Goal: Task Accomplishment & Management: Manage account settings

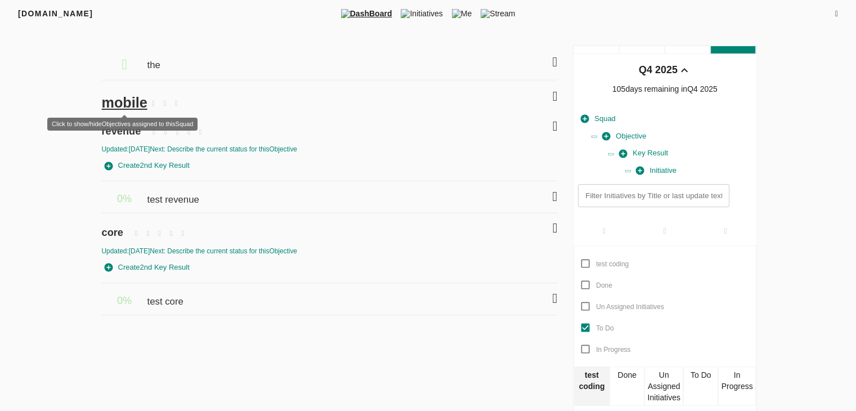
click at [127, 102] on span "mobile" at bounding box center [125, 103] width 46 height 16
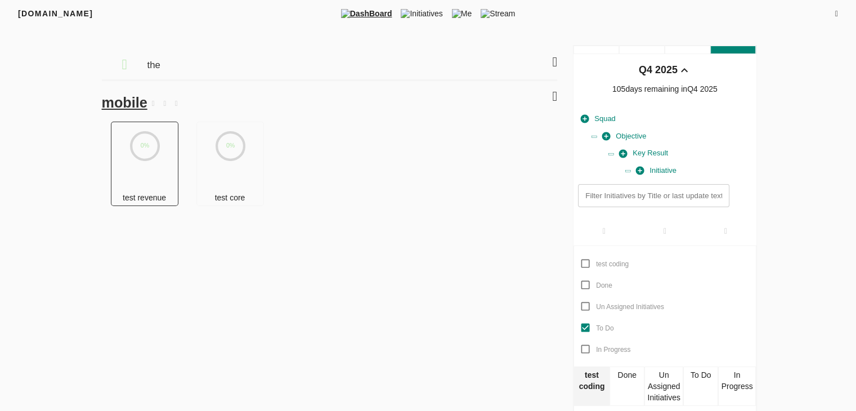
click at [141, 146] on text "0%" at bounding box center [145, 145] width 8 height 7
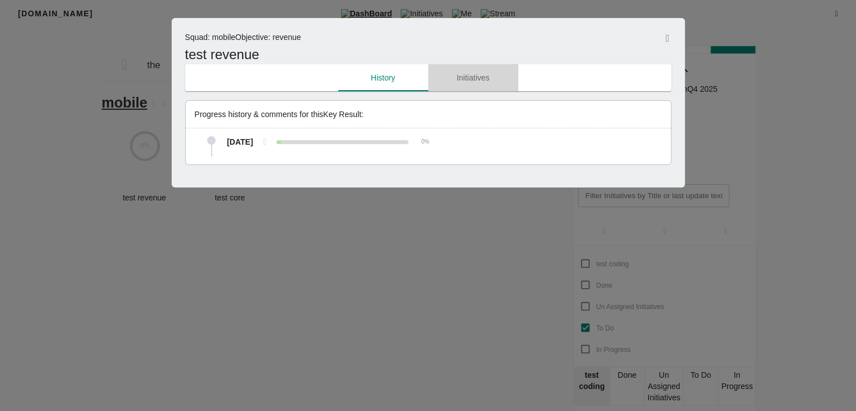
click at [461, 84] on span "Initiatives" at bounding box center [473, 78] width 77 height 14
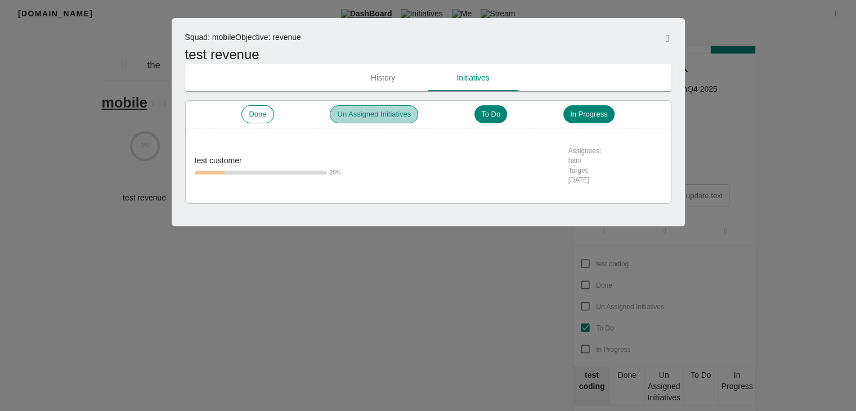
click at [388, 109] on div "Un Assigned Initiatives" at bounding box center [374, 114] width 88 height 18
click at [489, 122] on div "To Do" at bounding box center [490, 114] width 33 height 18
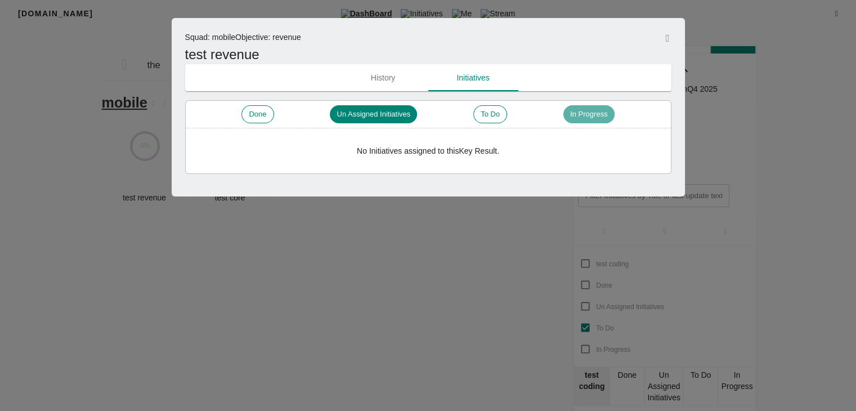
click at [599, 113] on span "In Progress" at bounding box center [589, 114] width 51 height 11
click at [255, 118] on span "Done" at bounding box center [257, 114] width 31 height 11
click at [489, 117] on span "To Do" at bounding box center [489, 114] width 33 height 11
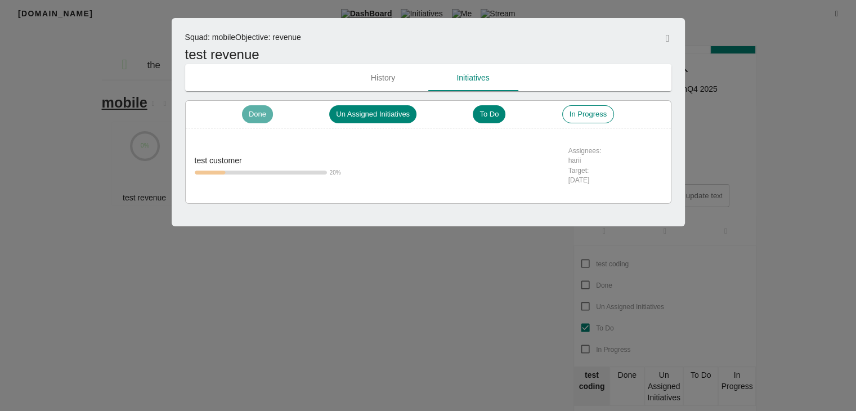
click at [256, 117] on span "Done" at bounding box center [257, 114] width 31 height 11
click at [376, 73] on span "History" at bounding box center [383, 78] width 77 height 14
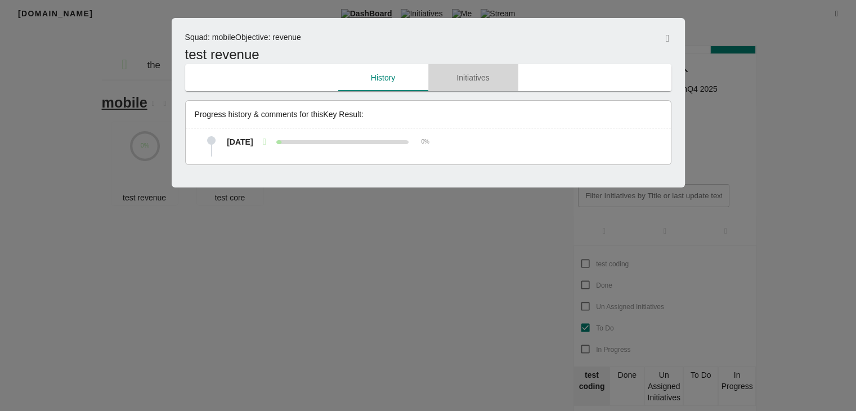
click at [477, 77] on span "Initiatives" at bounding box center [473, 78] width 77 height 14
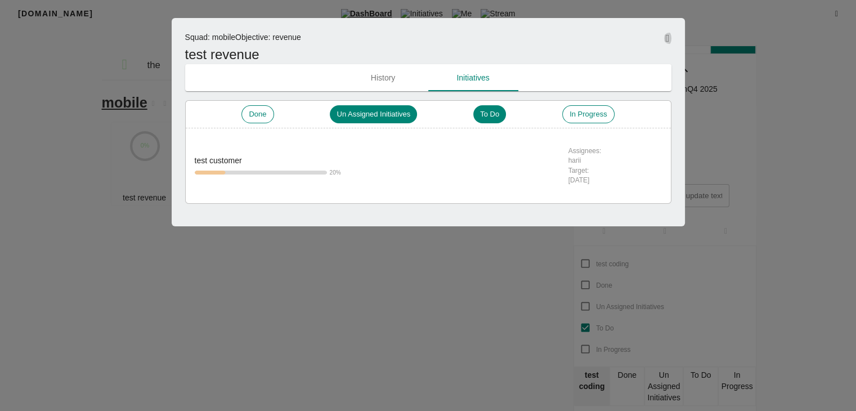
click at [666, 41] on icon "button" at bounding box center [668, 38] width 4 height 10
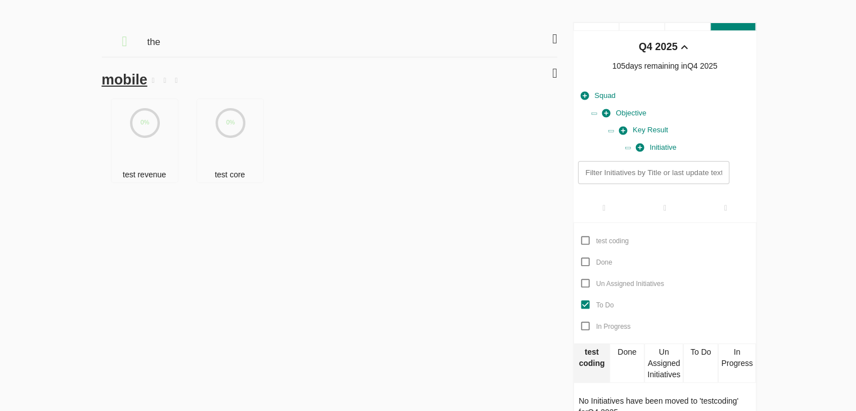
scroll to position [23, 0]
click at [153, 171] on div "test revenue" at bounding box center [144, 175] width 66 height 16
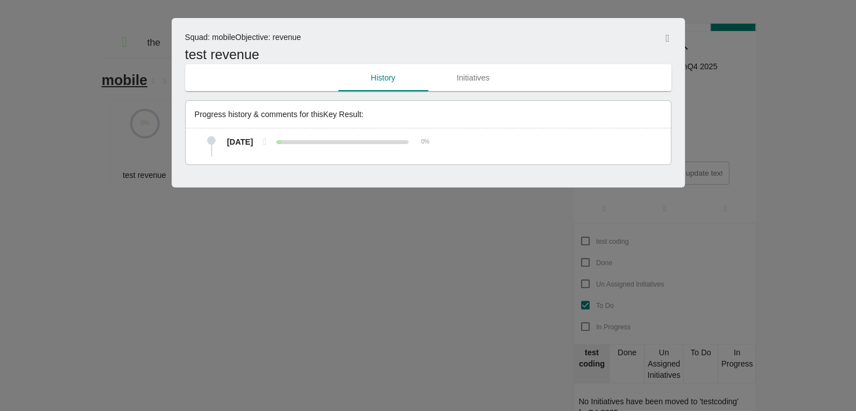
click at [677, 33] on div "Squad : mobile Objective : revenue test revenue History Initiatives Progress hi…" at bounding box center [429, 102] width 514 height 169
click at [114, 69] on div at bounding box center [428, 205] width 856 height 411
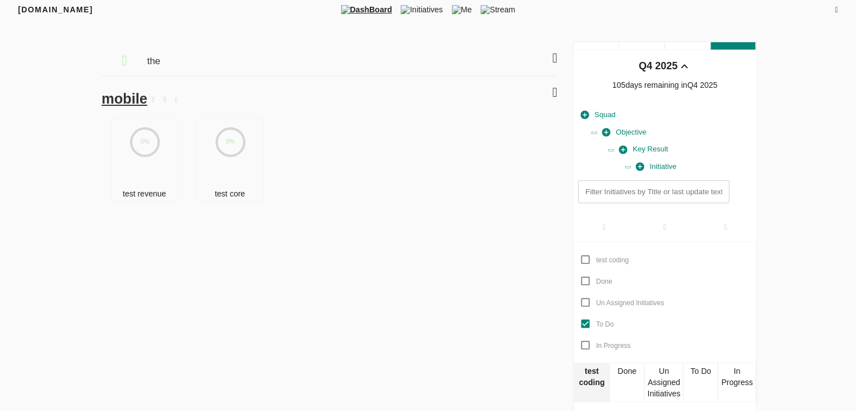
scroll to position [23, 0]
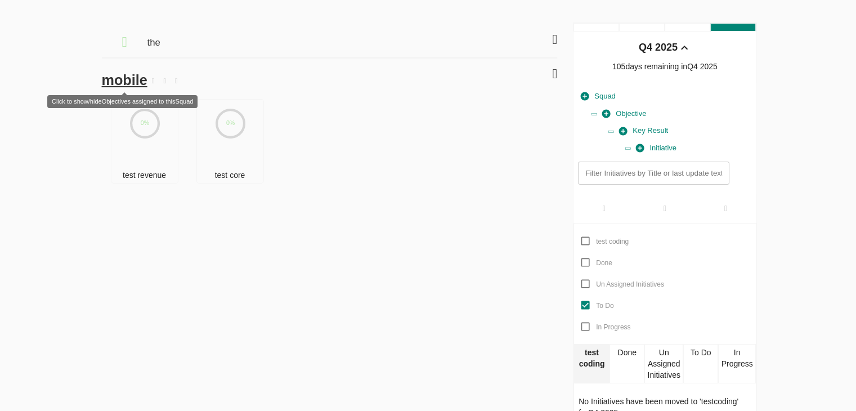
click at [115, 79] on span "mobile" at bounding box center [125, 80] width 46 height 16
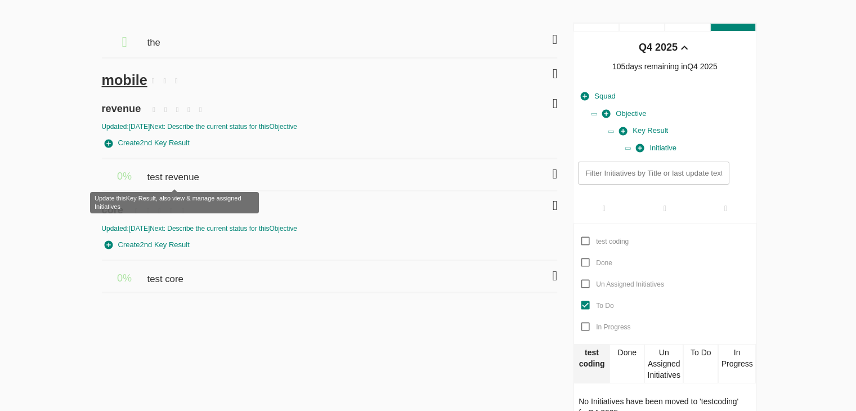
click at [175, 175] on span "test revenue" at bounding box center [174, 171] width 55 height 25
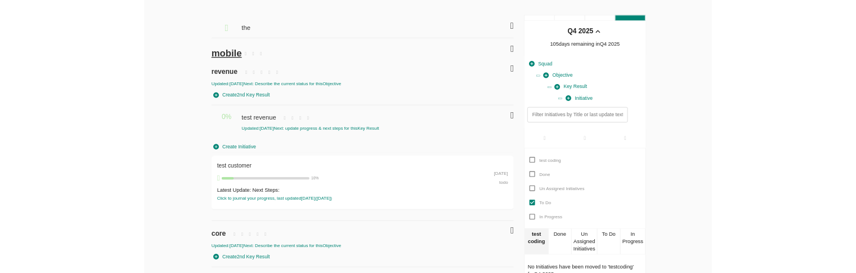
scroll to position [0, 0]
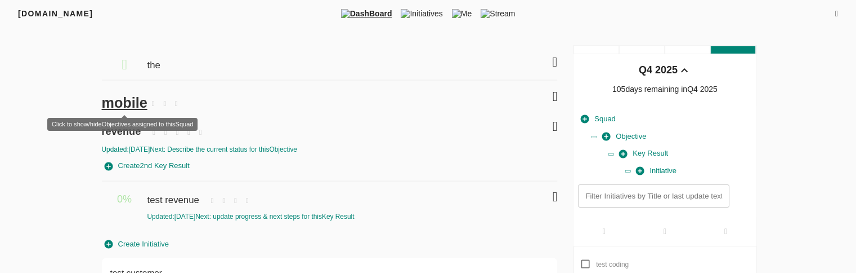
click at [117, 106] on span "mobile" at bounding box center [125, 103] width 46 height 16
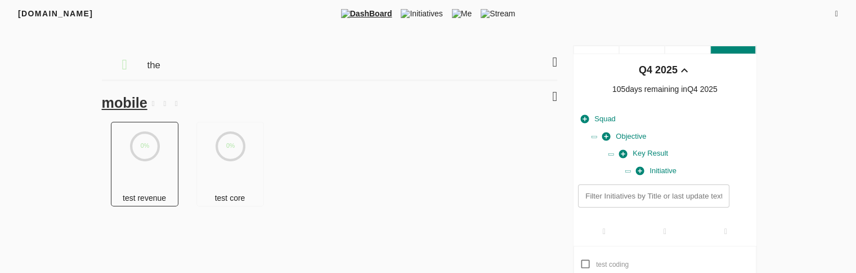
click at [154, 141] on icon at bounding box center [145, 146] width 28 height 28
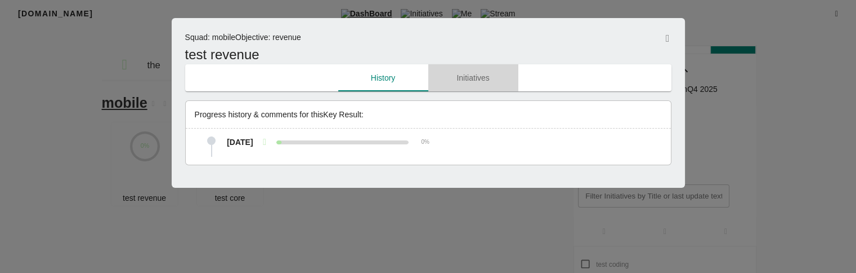
click at [489, 74] on span "Initiatives" at bounding box center [473, 78] width 77 height 14
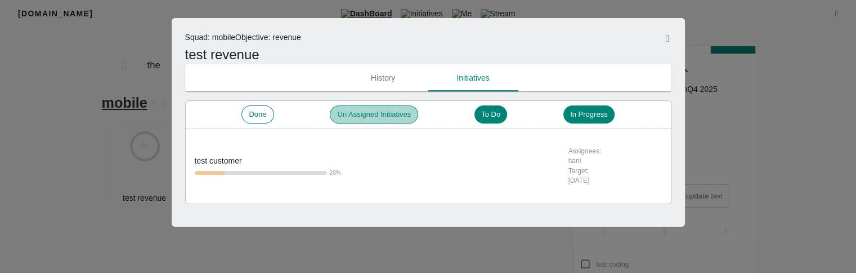
click at [386, 112] on span "Un Assigned Initiatives" at bounding box center [374, 114] width 87 height 11
click at [157, 111] on div at bounding box center [428, 136] width 856 height 273
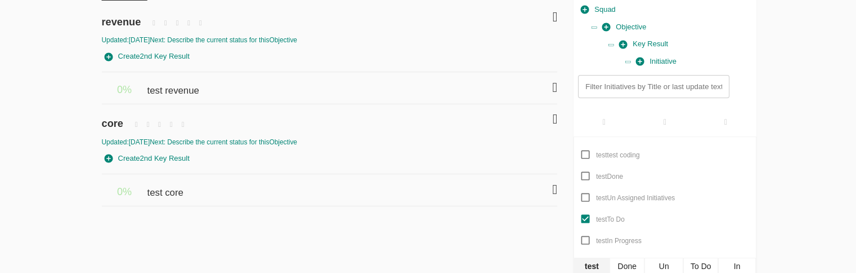
scroll to position [110, 0]
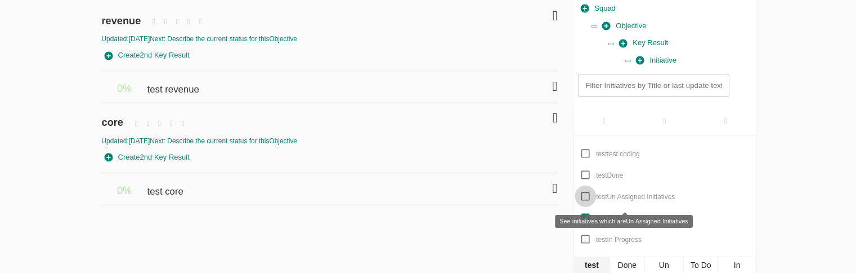
click at [585, 196] on input "test Un Assigned Initiatives" at bounding box center [585, 195] width 21 height 21
checkbox input "true"
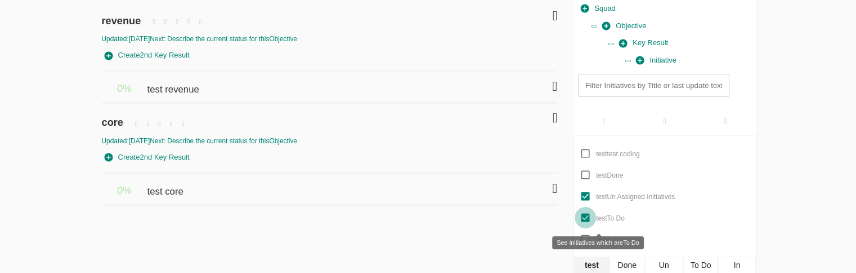
click at [585, 215] on input "test To Do" at bounding box center [585, 217] width 21 height 21
checkbox input "false"
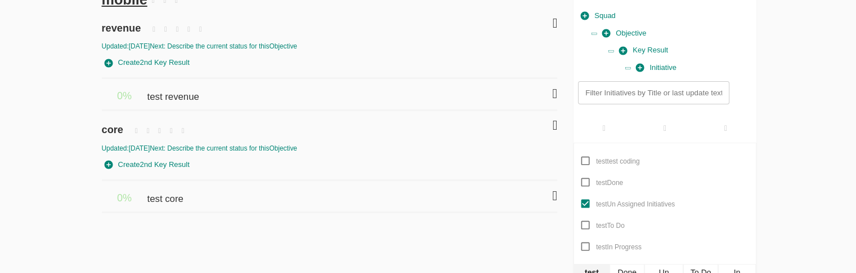
scroll to position [104, 0]
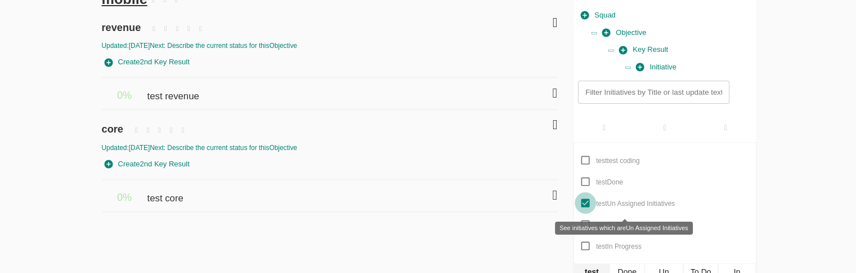
click at [586, 204] on input "test Un Assigned Initiatives" at bounding box center [585, 202] width 21 height 21
checkbox input "false"
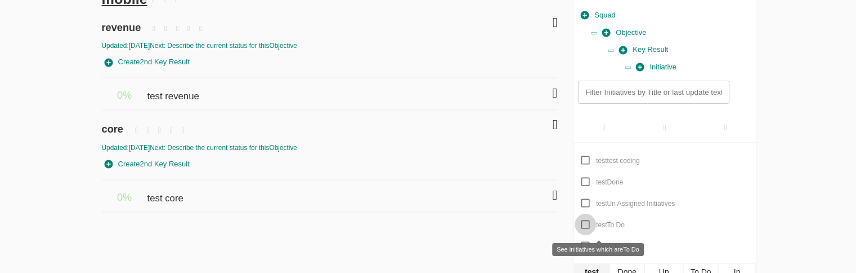
click at [586, 224] on input "test To Do" at bounding box center [585, 223] width 21 height 21
checkbox input "true"
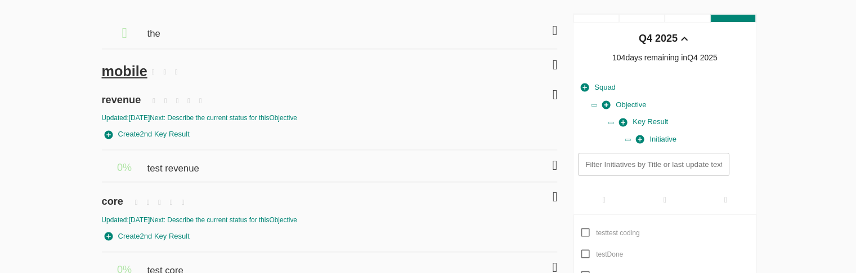
scroll to position [32, 0]
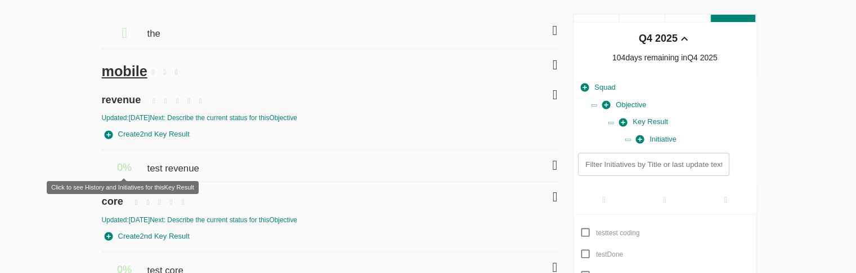
click at [117, 168] on span "0 %" at bounding box center [124, 167] width 15 height 11
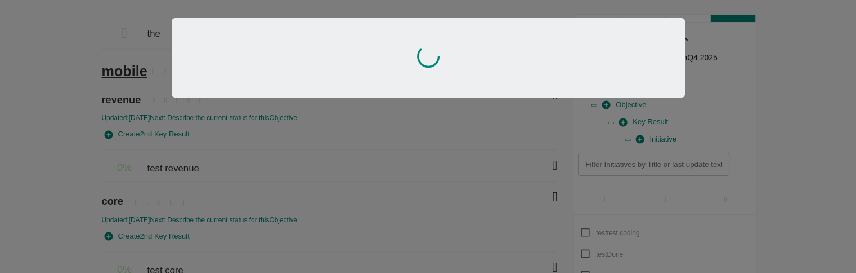
scroll to position [2, 0]
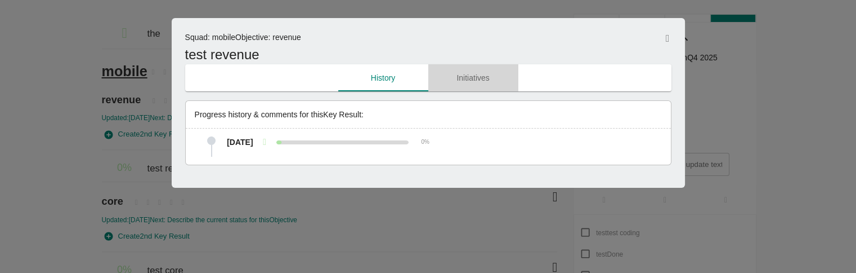
click at [470, 78] on span "Initiatives" at bounding box center [473, 78] width 77 height 14
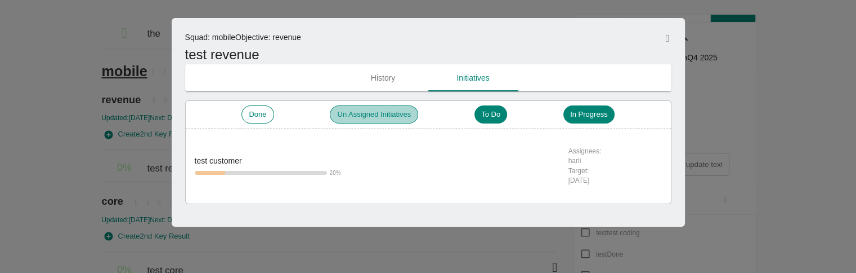
click at [378, 119] on span "Un Assigned Initiatives" at bounding box center [374, 114] width 87 height 11
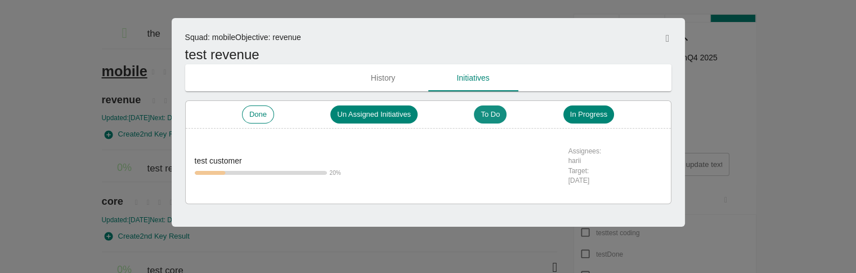
click at [493, 110] on span "To Do" at bounding box center [490, 114] width 33 height 11
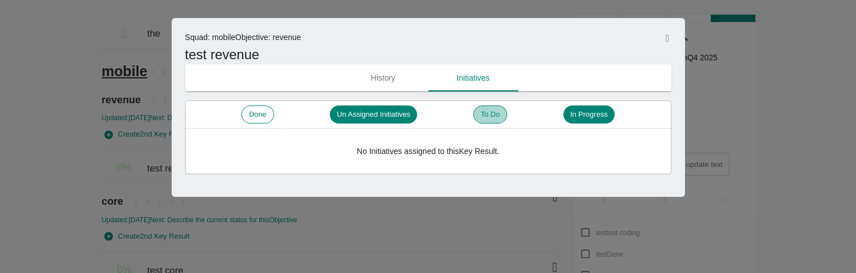
click at [493, 110] on span "To Do" at bounding box center [490, 114] width 33 height 11
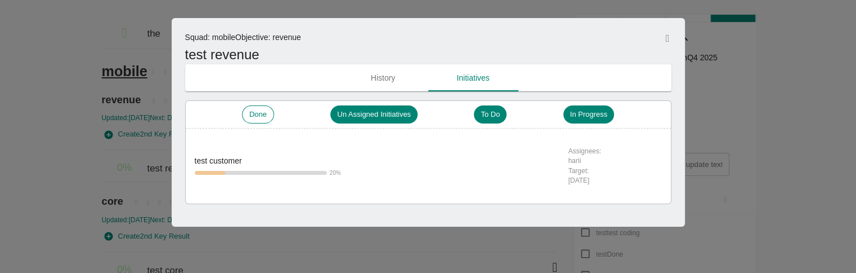
click at [122, 138] on div at bounding box center [428, 136] width 856 height 273
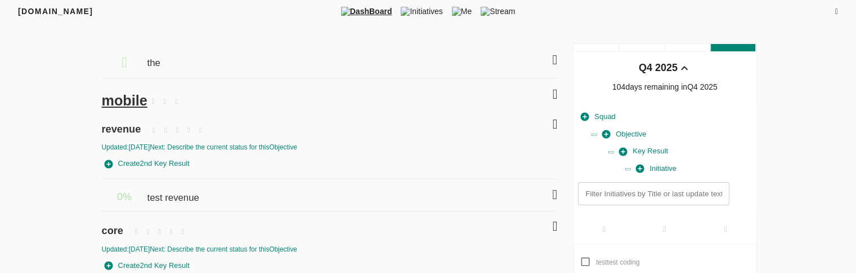
scroll to position [32, 0]
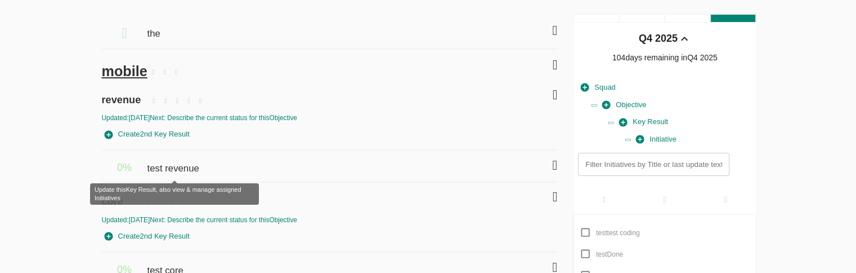
click at [164, 167] on span "test revenue" at bounding box center [174, 162] width 55 height 25
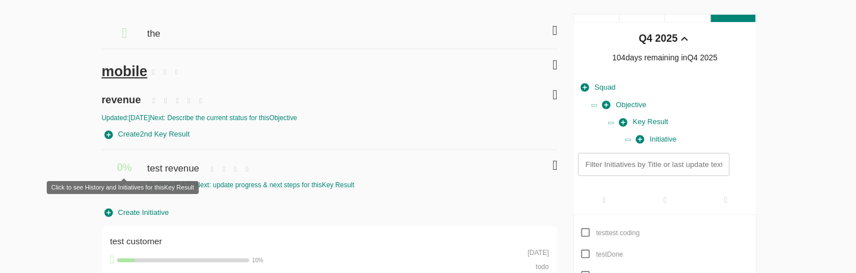
click at [119, 168] on span "0 %" at bounding box center [124, 167] width 15 height 11
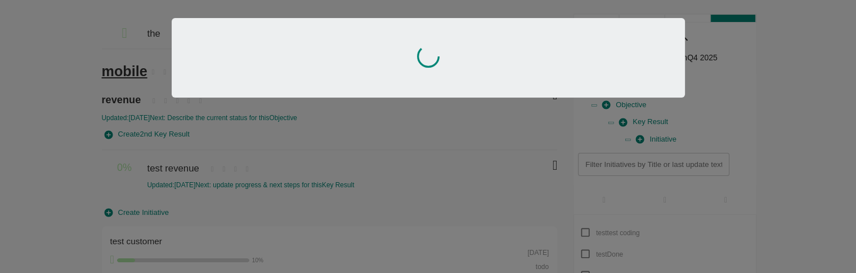
scroll to position [2, 0]
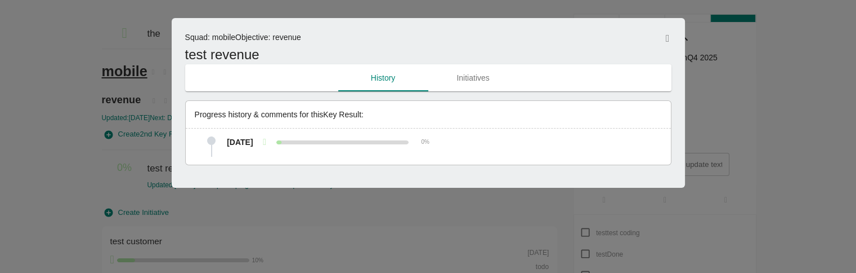
click at [457, 72] on span "Initiatives" at bounding box center [473, 78] width 77 height 14
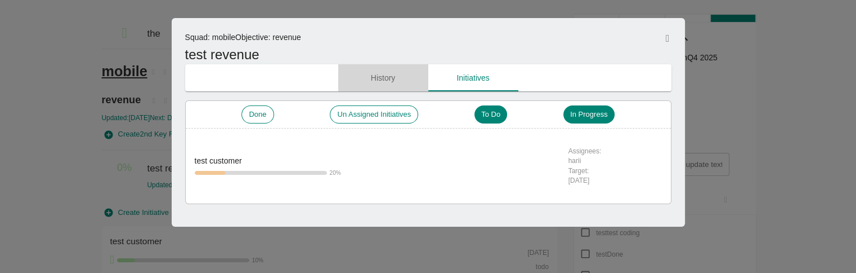
click at [400, 78] on span "History" at bounding box center [383, 78] width 77 height 14
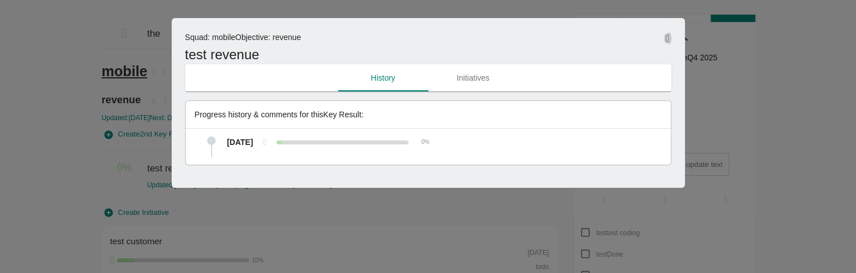
click at [666, 38] on icon "button" at bounding box center [668, 38] width 4 height 10
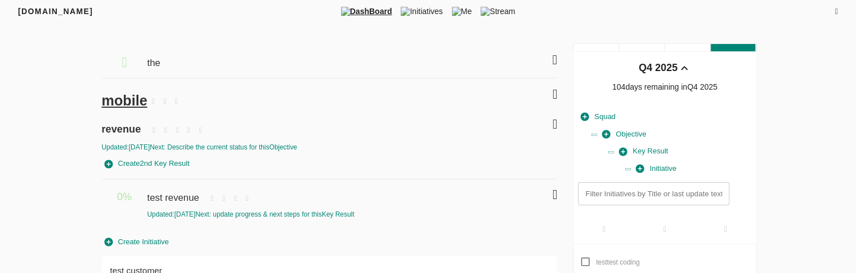
scroll to position [32, 0]
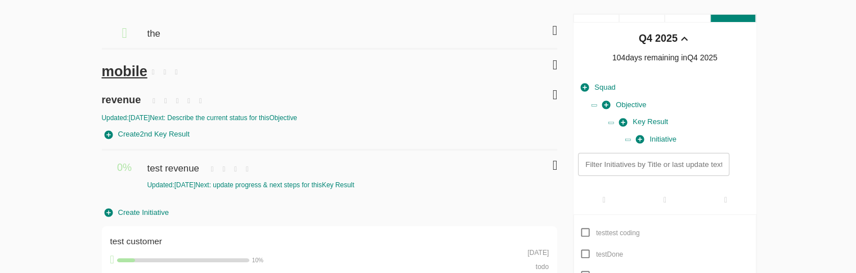
click at [554, 163] on icon at bounding box center [554, 165] width 5 height 14
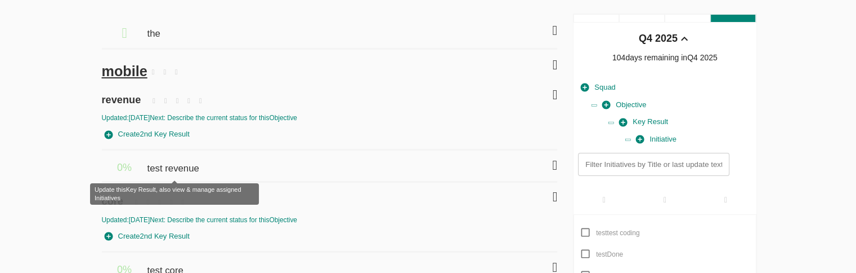
click at [199, 172] on span "test revenue" at bounding box center [174, 162] width 55 height 25
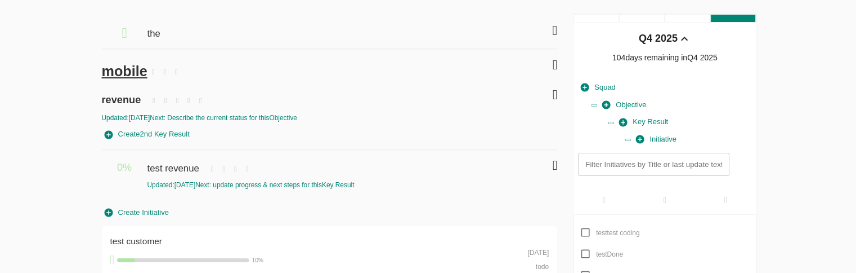
click at [230, 185] on div "Updated: 16-09-2025 Next: update progress & next steps for this Key Result" at bounding box center [318, 185] width 342 height 10
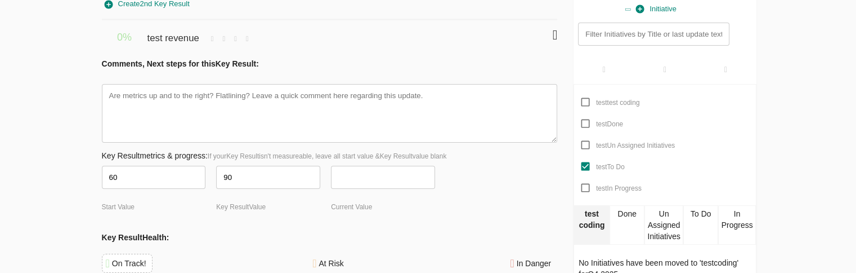
scroll to position [177, 0]
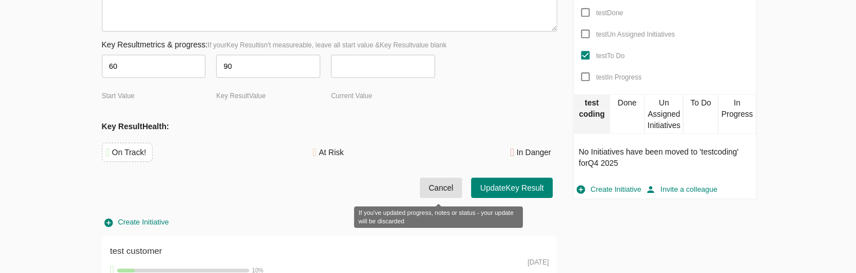
type textarea "x"
click at [438, 188] on span "Cancel" at bounding box center [441, 188] width 25 height 14
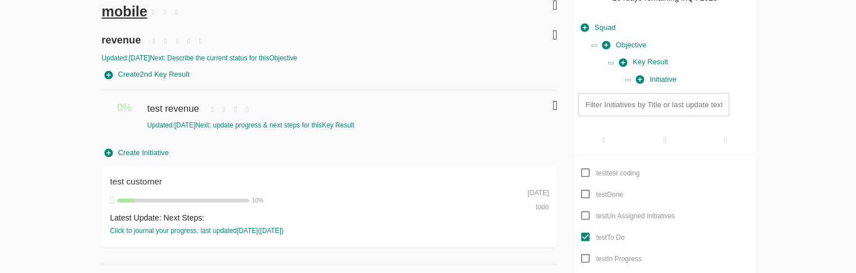
scroll to position [92, 0]
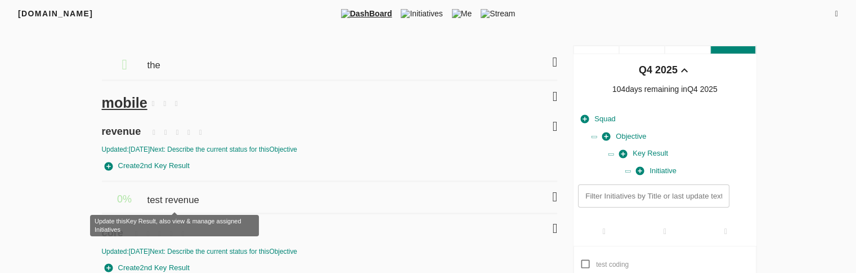
click at [176, 199] on span "test revenue" at bounding box center [174, 194] width 55 height 25
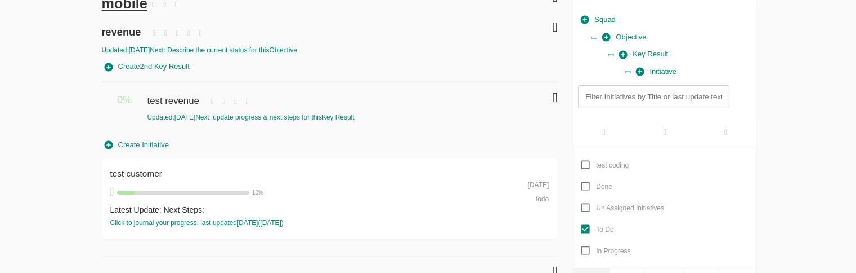
scroll to position [98, 0]
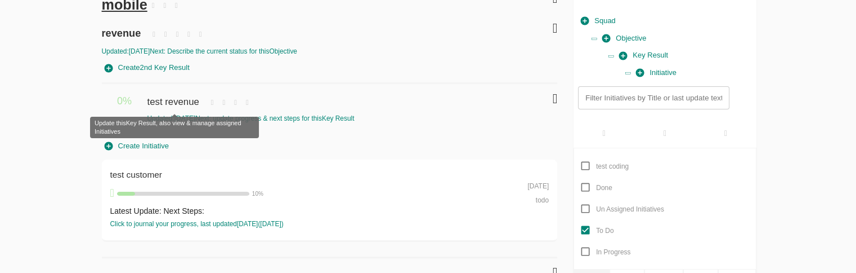
drag, startPoint x: 175, startPoint y: 100, endPoint x: 0, endPoint y: 171, distance: 188.4
click at [0, 171] on div "FRIYAY.COM DashBoard Initiatives Me Stream Filters Q4 2025 the mobile revenue U…" at bounding box center [428, 138] width 856 height 472
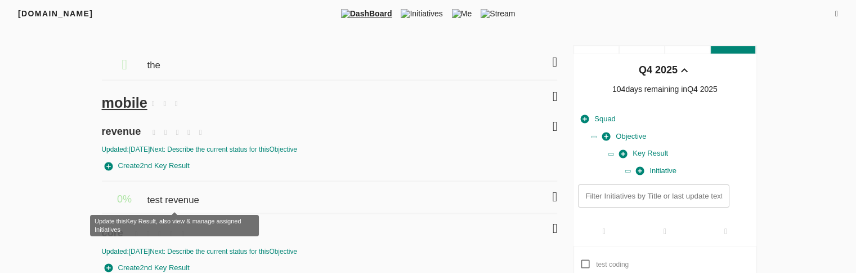
click at [176, 198] on span "test revenue" at bounding box center [174, 194] width 55 height 25
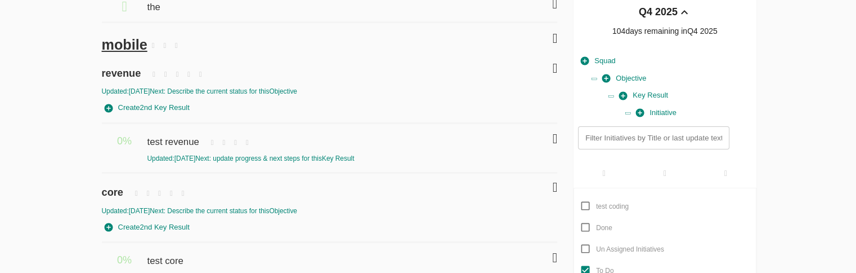
scroll to position [53, 0]
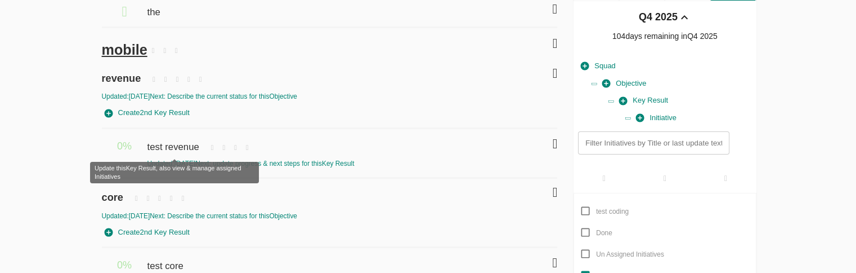
click at [176, 147] on span "test revenue" at bounding box center [174, 141] width 55 height 25
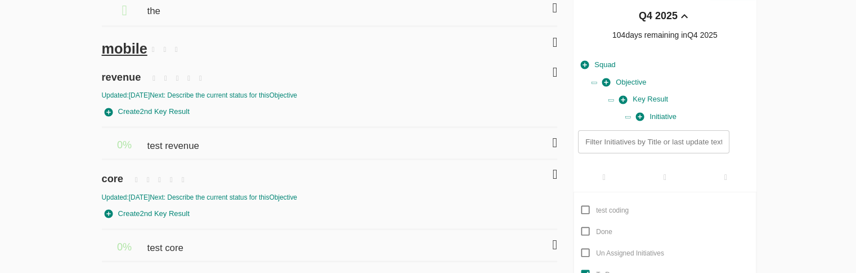
scroll to position [56, 0]
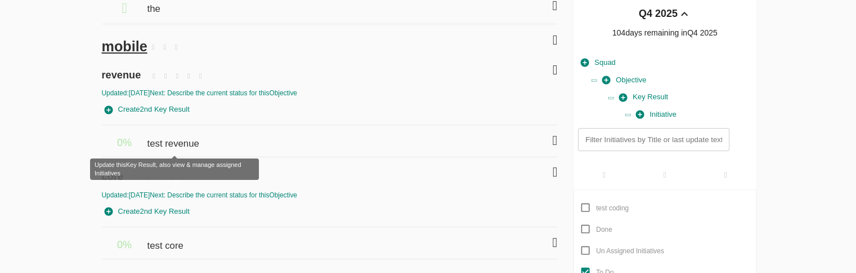
click at [191, 147] on span "test revenue" at bounding box center [174, 138] width 55 height 25
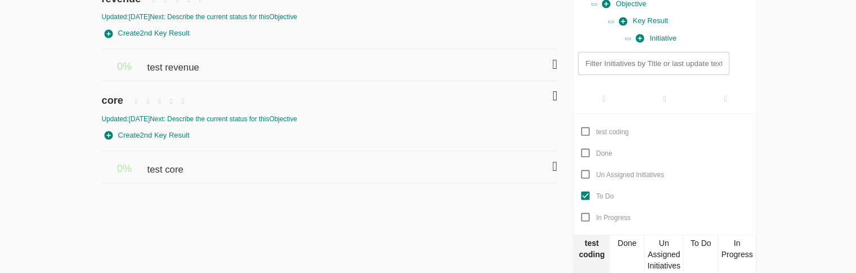
scroll to position [150, 0]
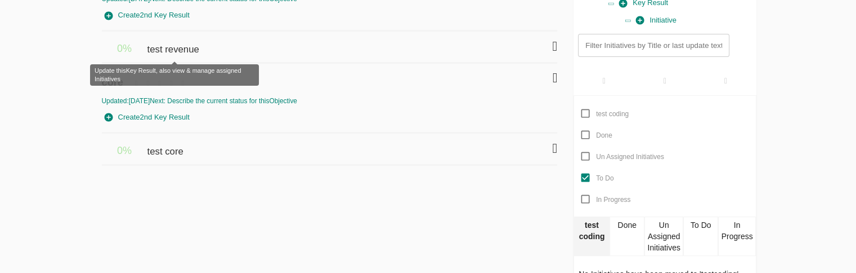
click at [179, 43] on span "test revenue" at bounding box center [174, 44] width 55 height 25
click at [177, 52] on span "test revenue" at bounding box center [174, 44] width 55 height 25
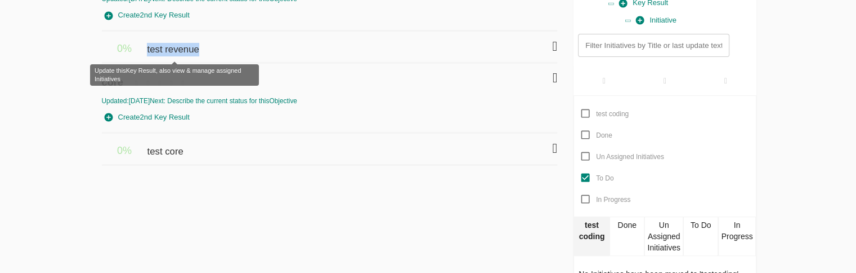
click at [173, 48] on span "test revenue" at bounding box center [174, 44] width 55 height 25
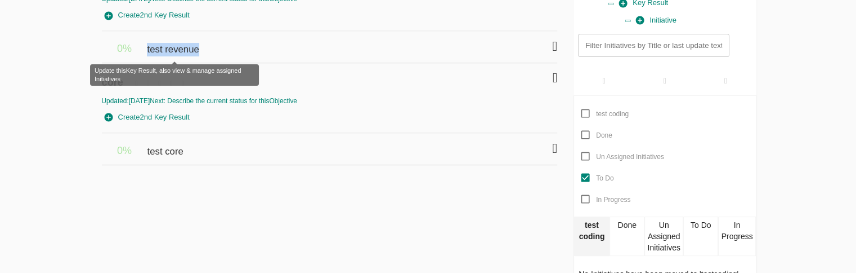
click at [173, 48] on span "test revenue" at bounding box center [174, 44] width 55 height 25
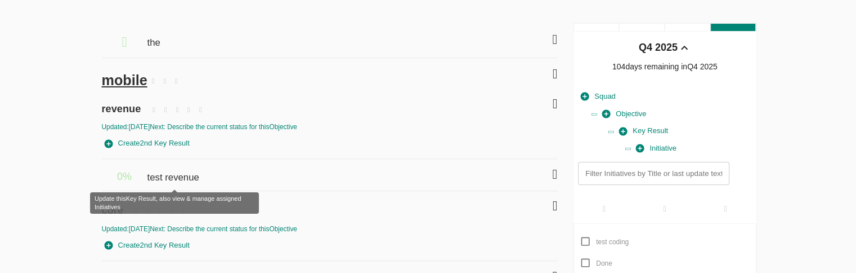
scroll to position [24, 0]
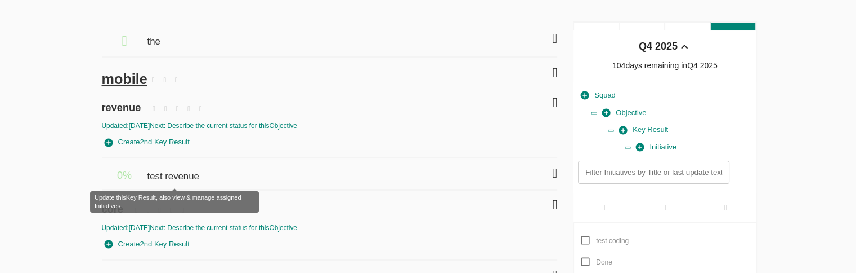
click at [177, 177] on span "test revenue" at bounding box center [174, 170] width 55 height 25
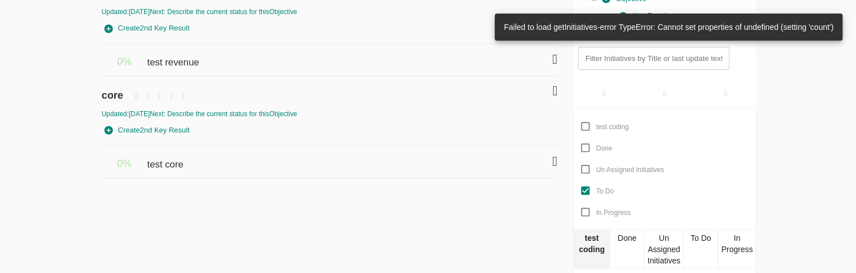
scroll to position [137, 0]
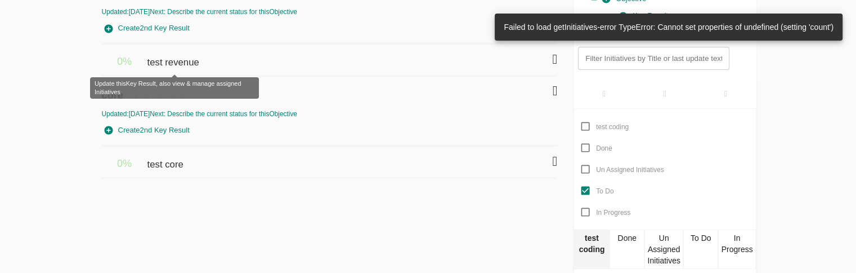
click at [188, 64] on span "test revenue" at bounding box center [174, 56] width 55 height 25
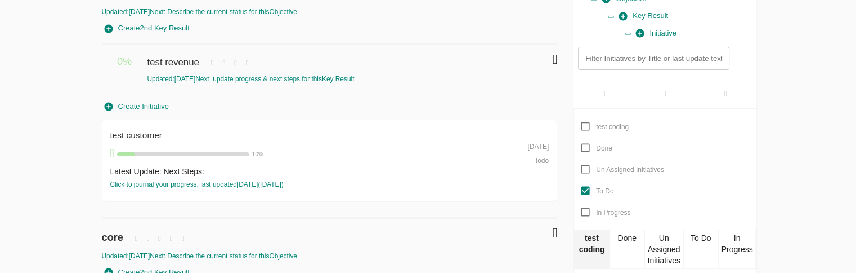
scroll to position [198, 0]
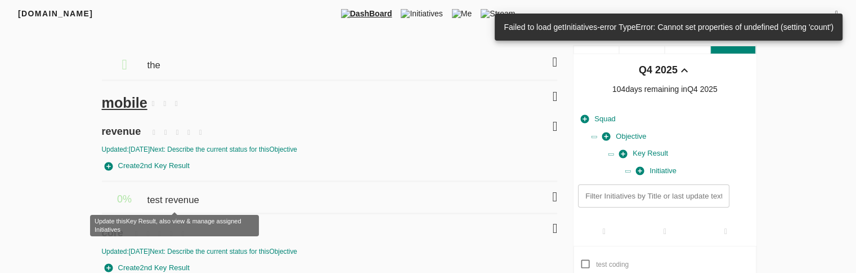
click at [181, 198] on span "test revenue" at bounding box center [174, 194] width 55 height 25
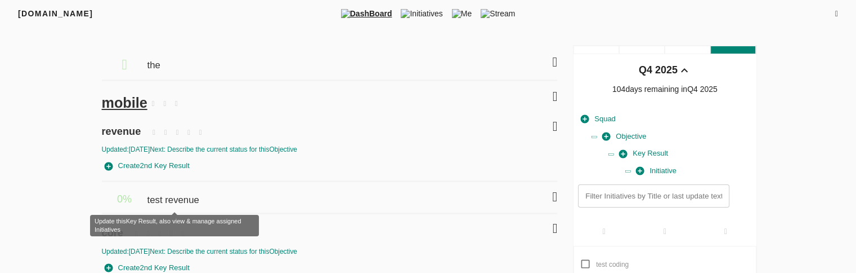
click at [178, 200] on span "test revenue" at bounding box center [174, 194] width 55 height 25
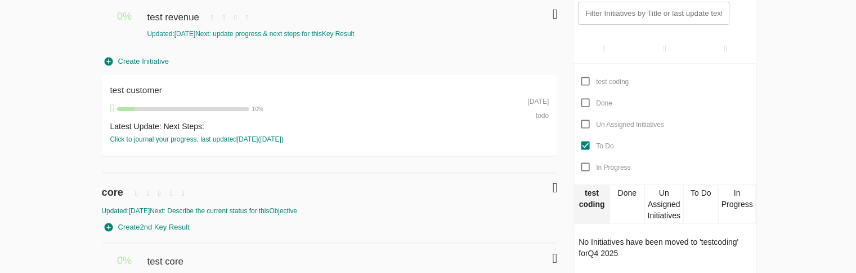
scroll to position [182, 0]
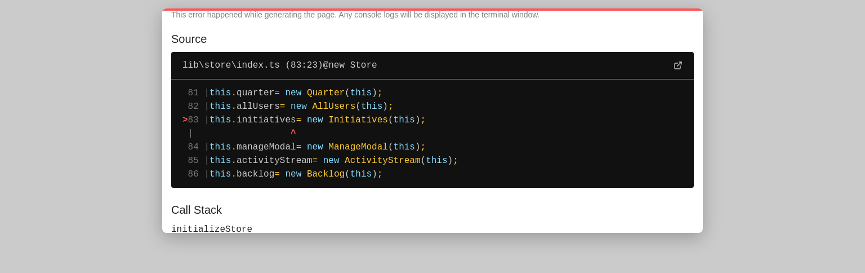
scroll to position [65, 0]
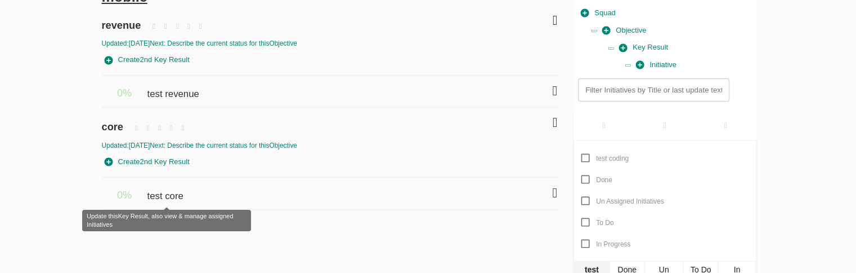
scroll to position [108, 0]
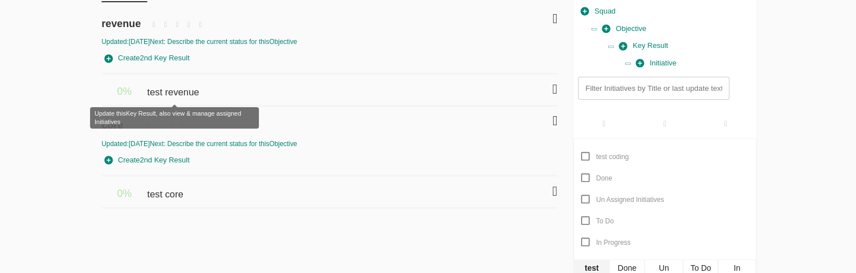
click at [185, 91] on span "test revenue" at bounding box center [174, 86] width 55 height 25
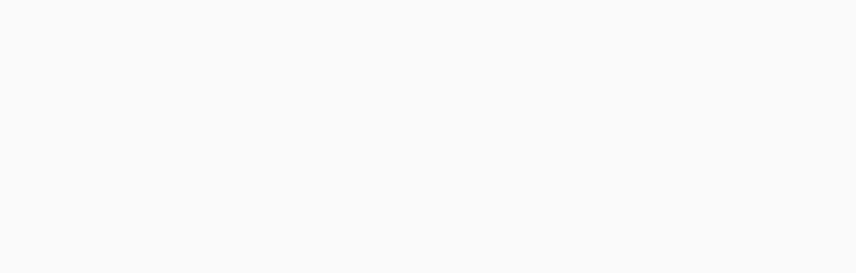
scroll to position [2, 0]
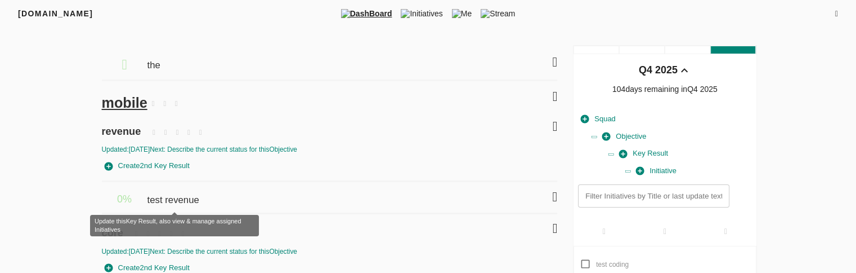
click at [179, 204] on span "test revenue" at bounding box center [174, 194] width 55 height 25
click at [175, 195] on span "test revenue" at bounding box center [174, 194] width 55 height 25
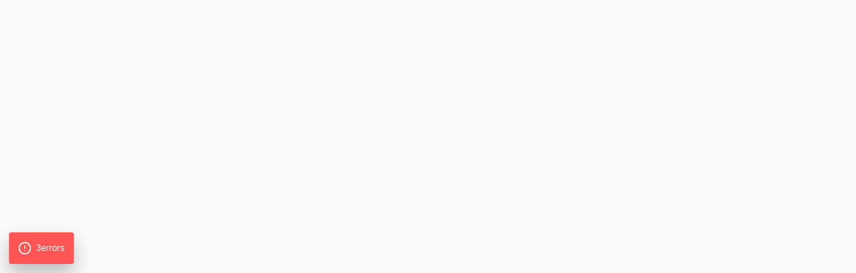
drag, startPoint x: 97, startPoint y: 272, endPoint x: 276, endPoint y: 262, distance: 179.4
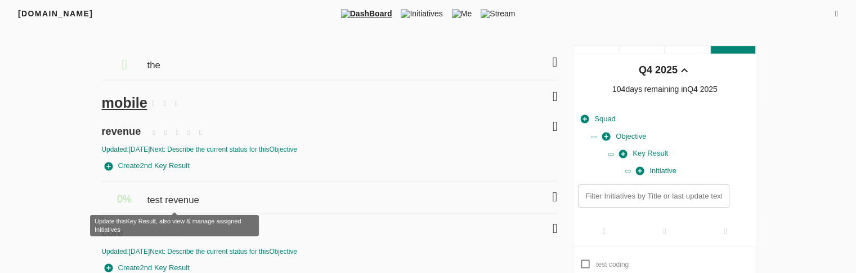
click at [193, 195] on span "test revenue" at bounding box center [174, 194] width 55 height 25
